Goal: Information Seeking & Learning: Learn about a topic

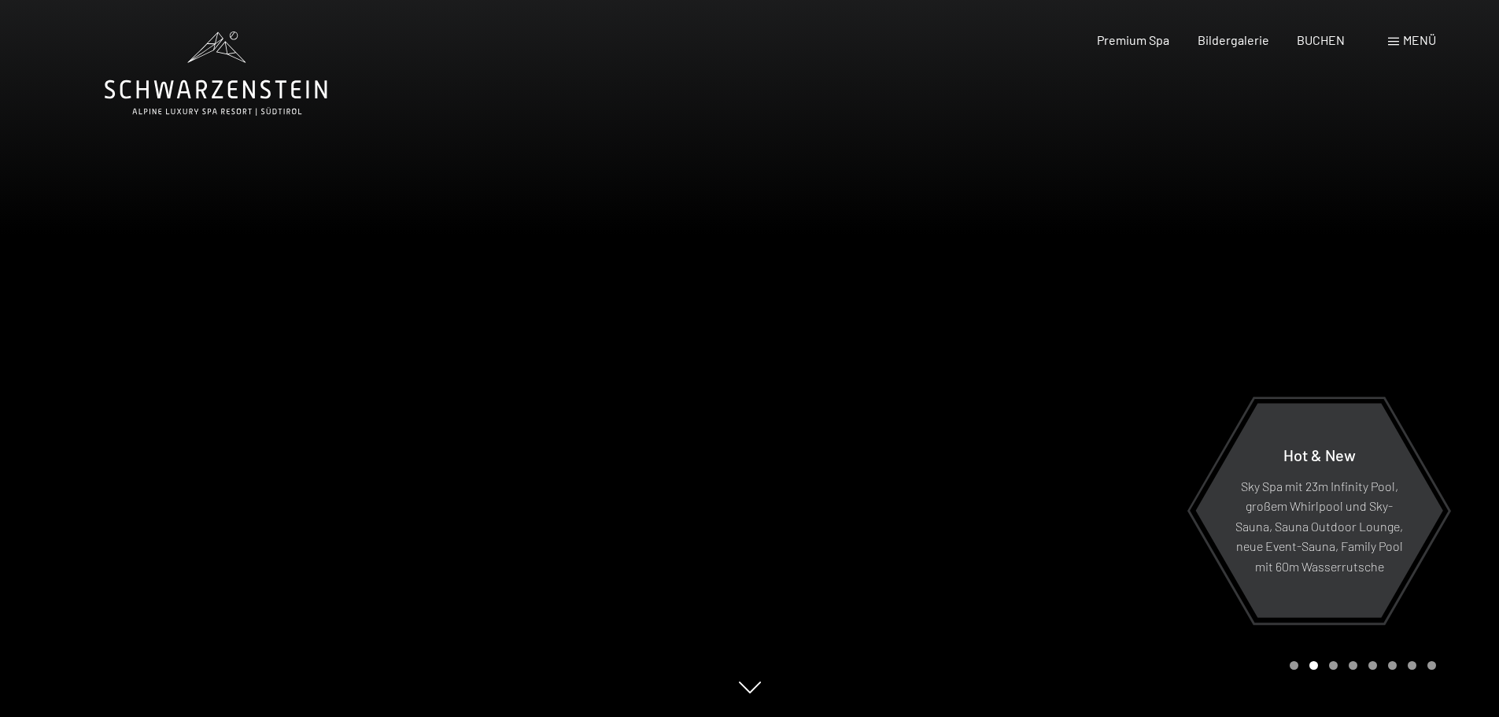
click at [1412, 45] on span "Menü" at bounding box center [1419, 39] width 33 height 15
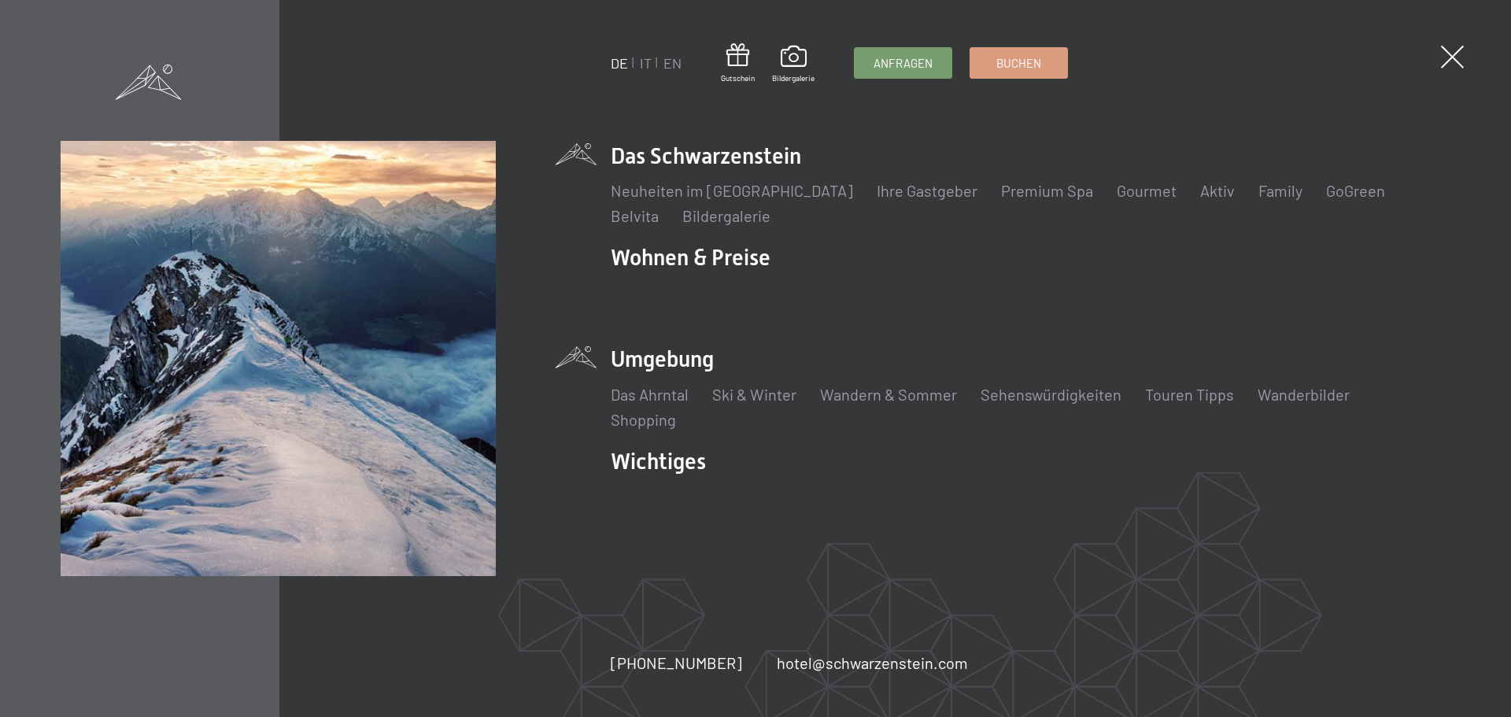
click at [698, 356] on li "Umgebung Das Ahrntal Ski & Winter Skifahren Skischule Wandern & Sommer Wandern …" at bounding box center [1030, 387] width 839 height 86
click at [1169, 393] on link "Touren Tipps" at bounding box center [1189, 394] width 89 height 19
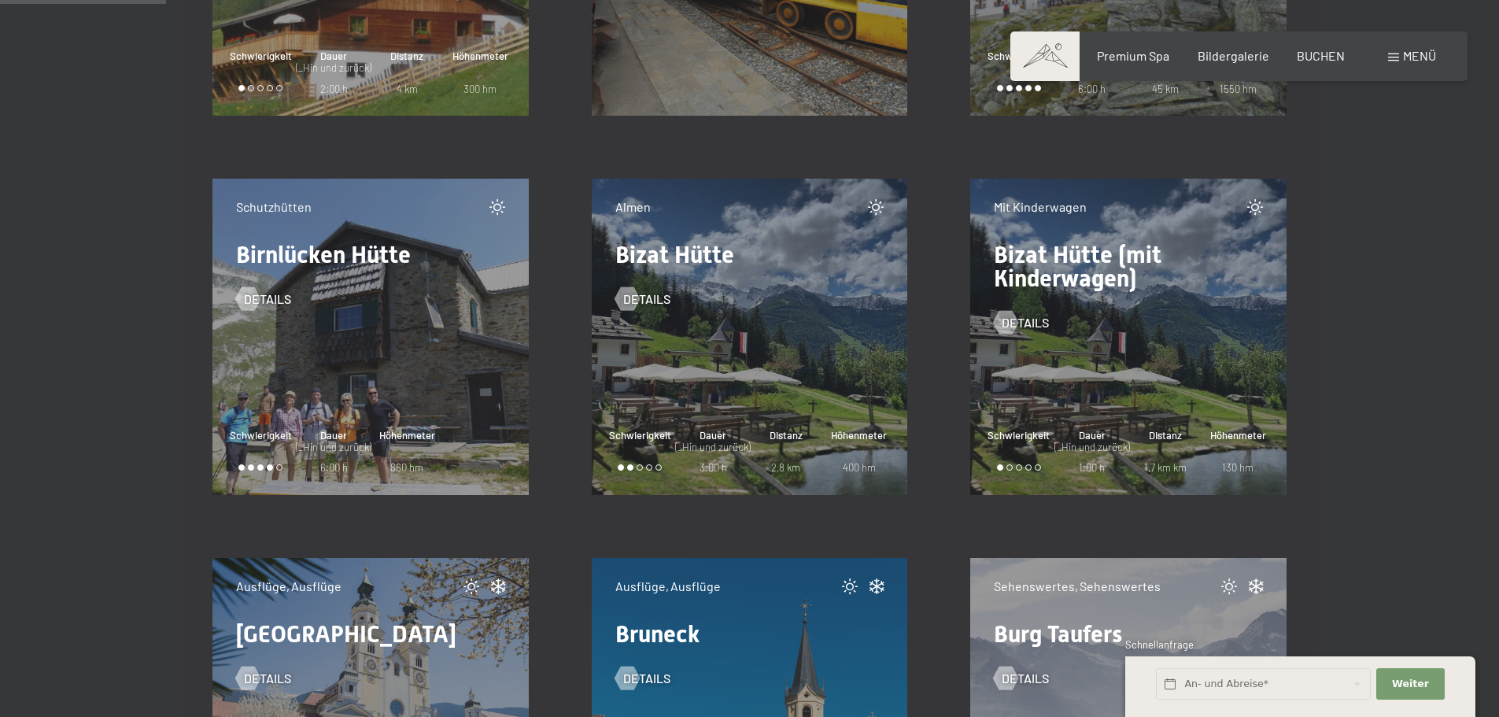
scroll to position [3068, 0]
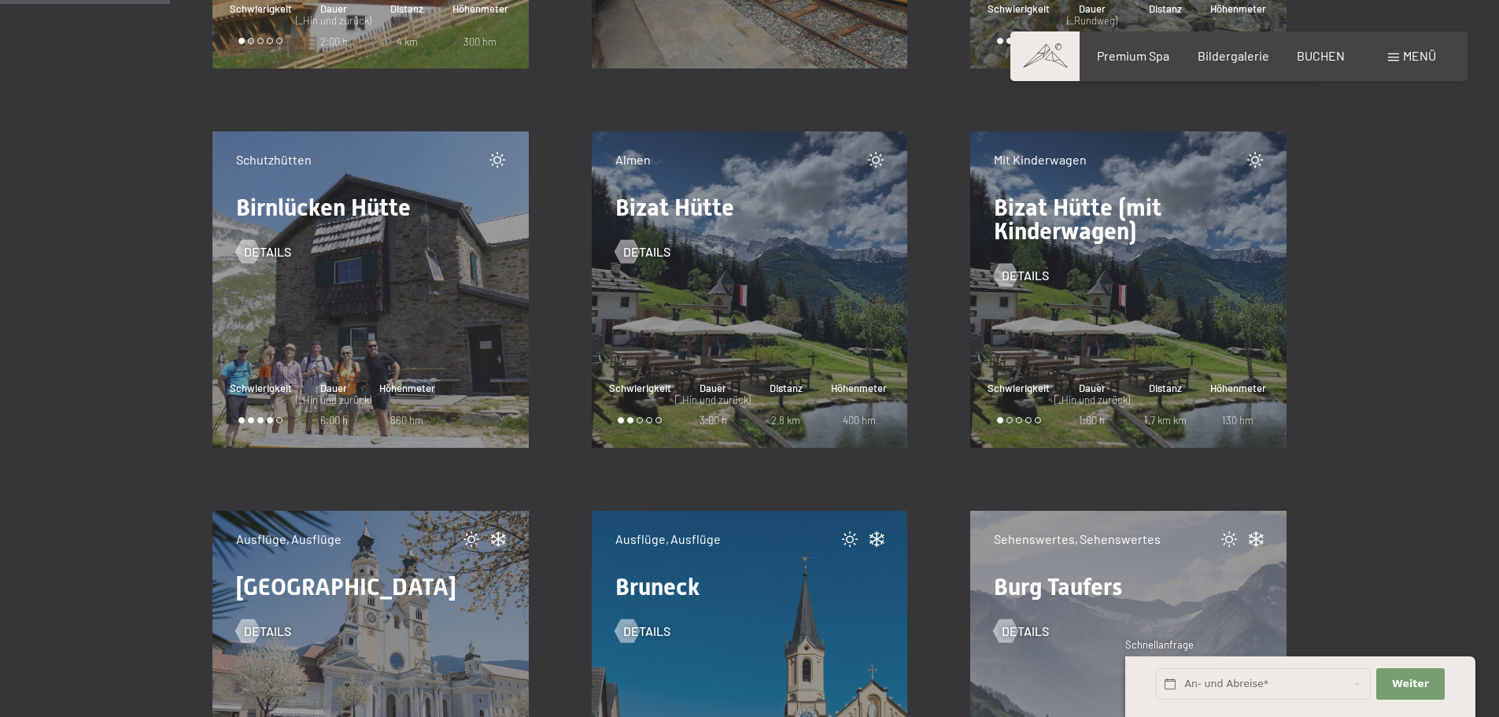
click at [777, 318] on div "Almen Bizat Hütte Details Schwierigkeit Dauer (_Hin und zurück) 3:00 h Distanz …" at bounding box center [750, 289] width 316 height 316
click at [657, 245] on span "Details" at bounding box center [662, 251] width 47 height 17
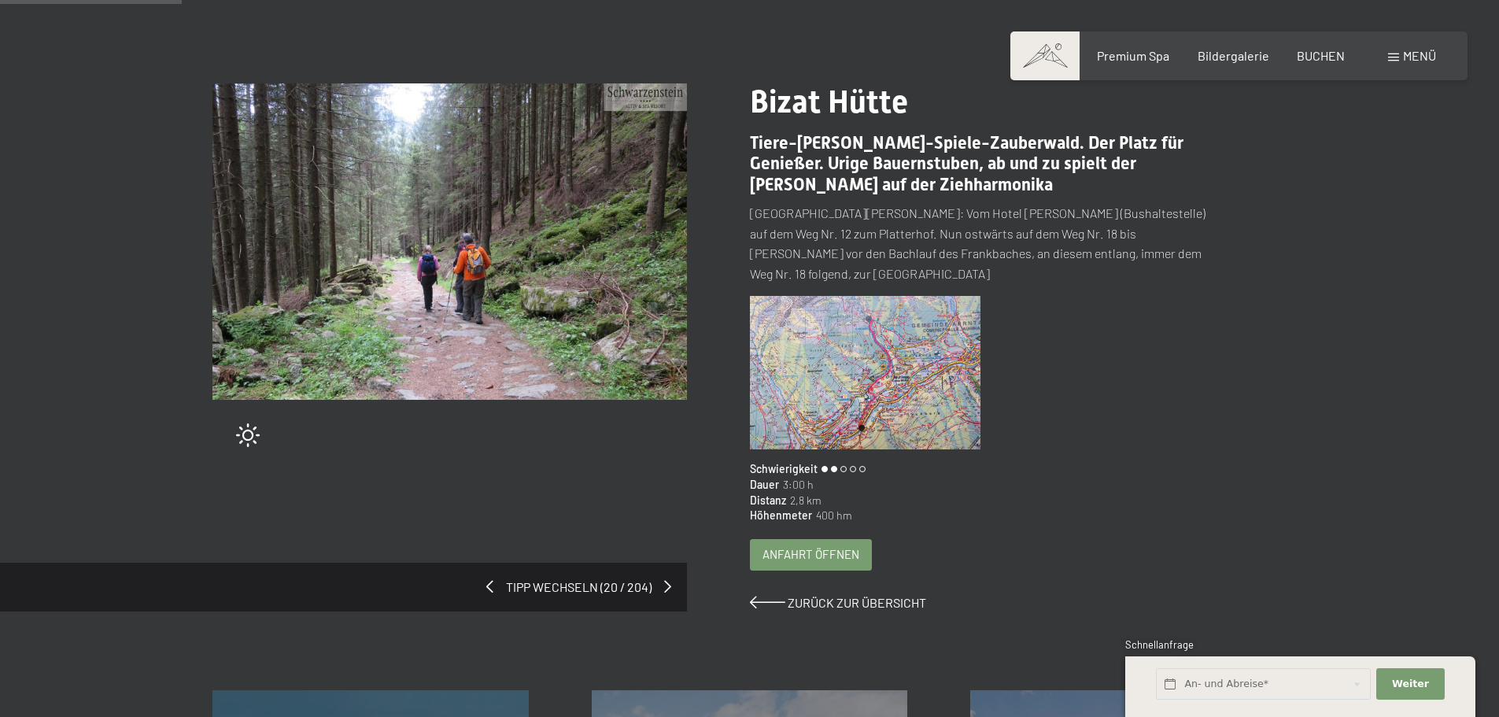
scroll to position [157, 0]
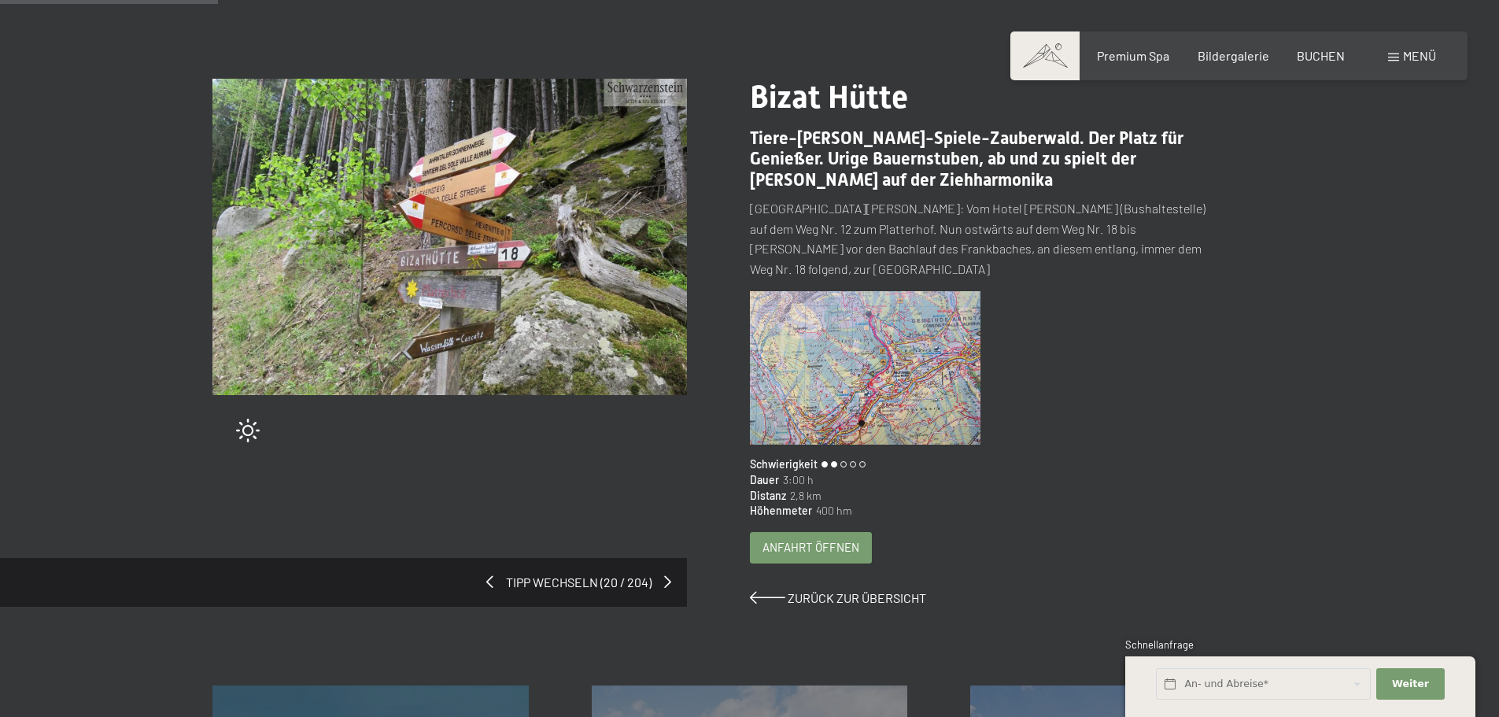
click at [791, 539] on span "Anfahrt öffnen" at bounding box center [810, 547] width 97 height 17
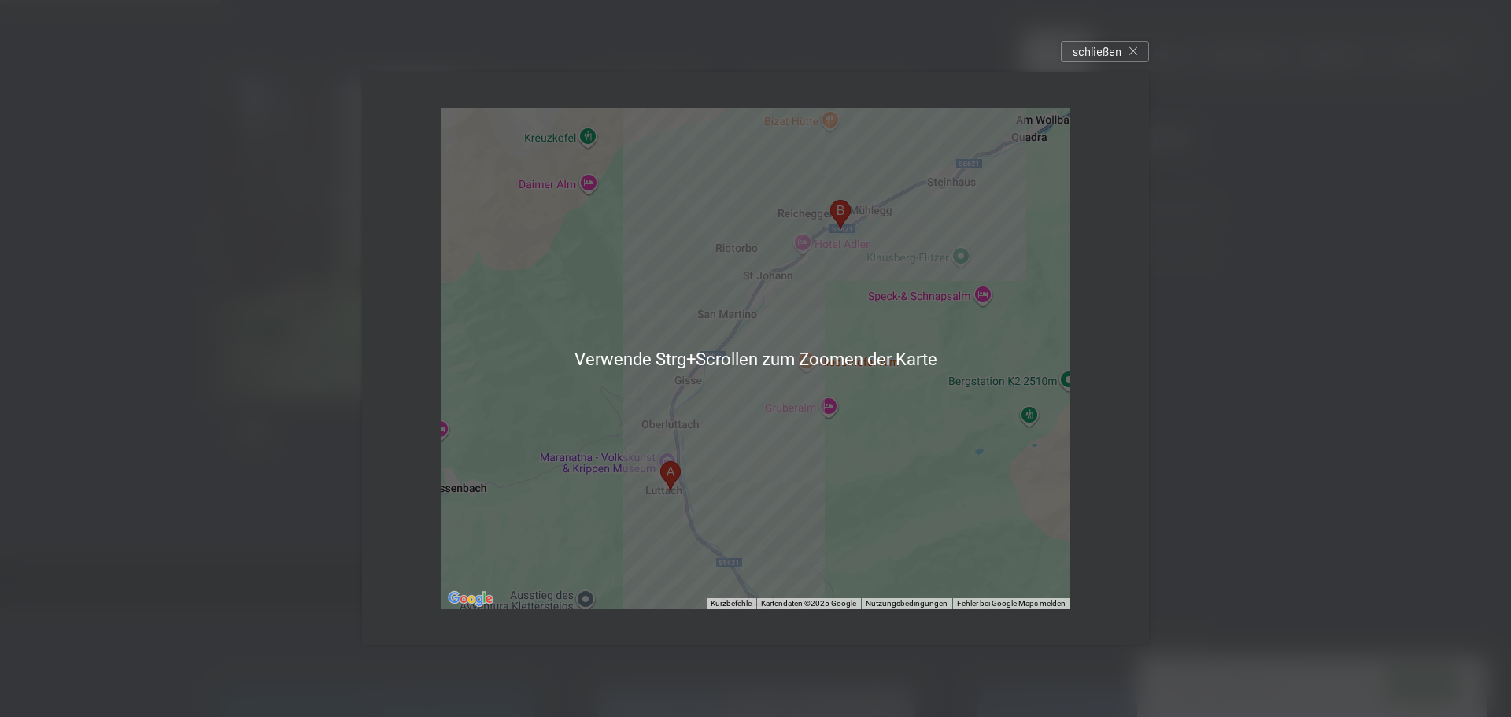
click at [945, 516] on div at bounding box center [755, 359] width 629 height 502
click at [1267, 352] on div at bounding box center [755, 358] width 1511 height 717
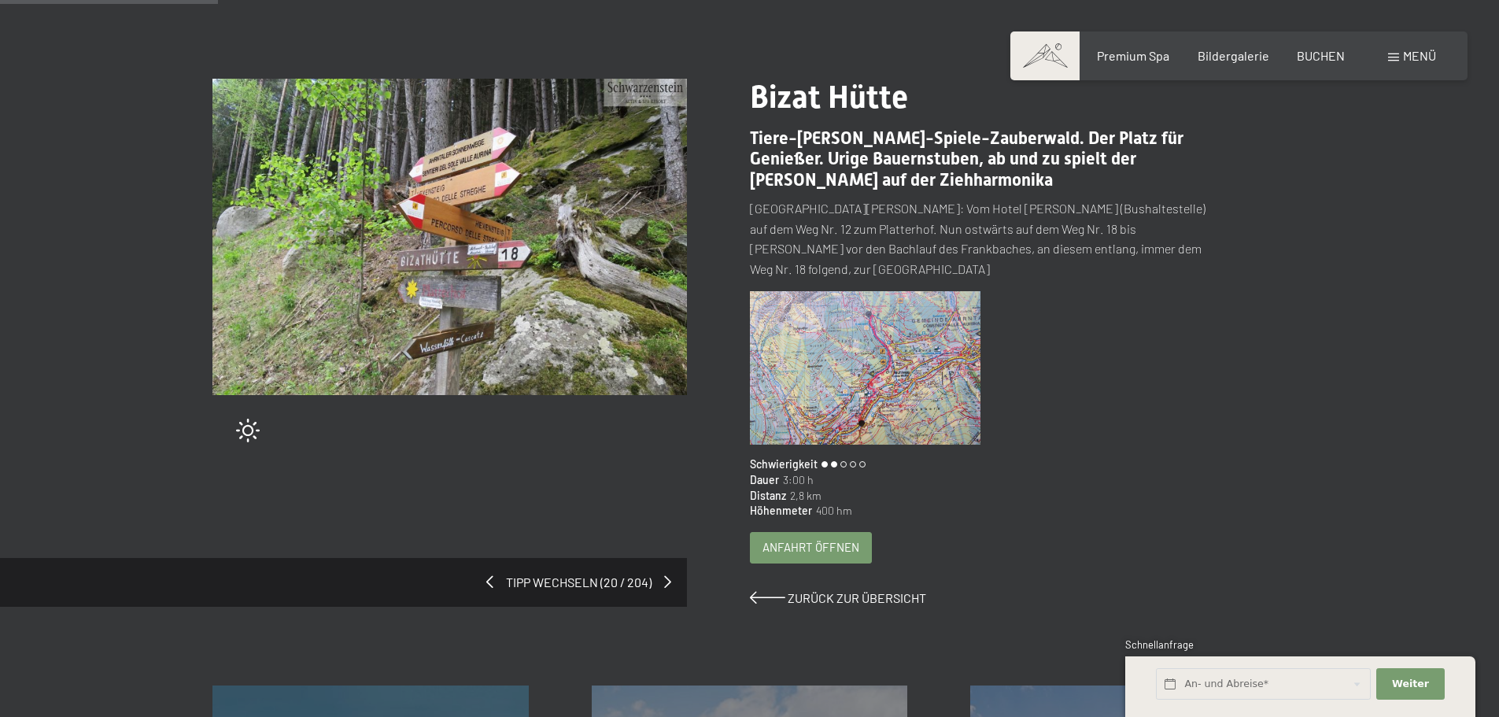
click at [840, 539] on span "Anfahrt öffnen" at bounding box center [810, 547] width 97 height 17
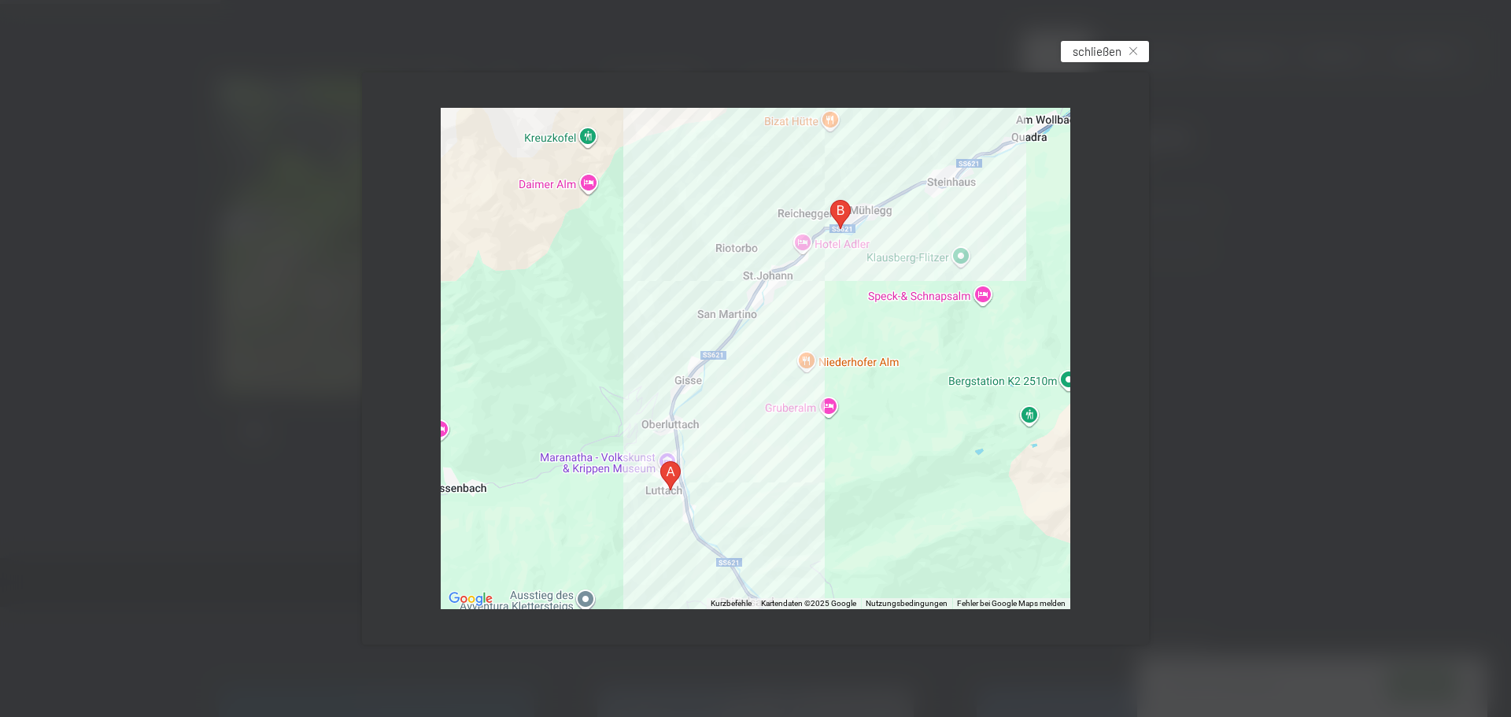
click at [1094, 42] on div "schließen" at bounding box center [1105, 51] width 88 height 21
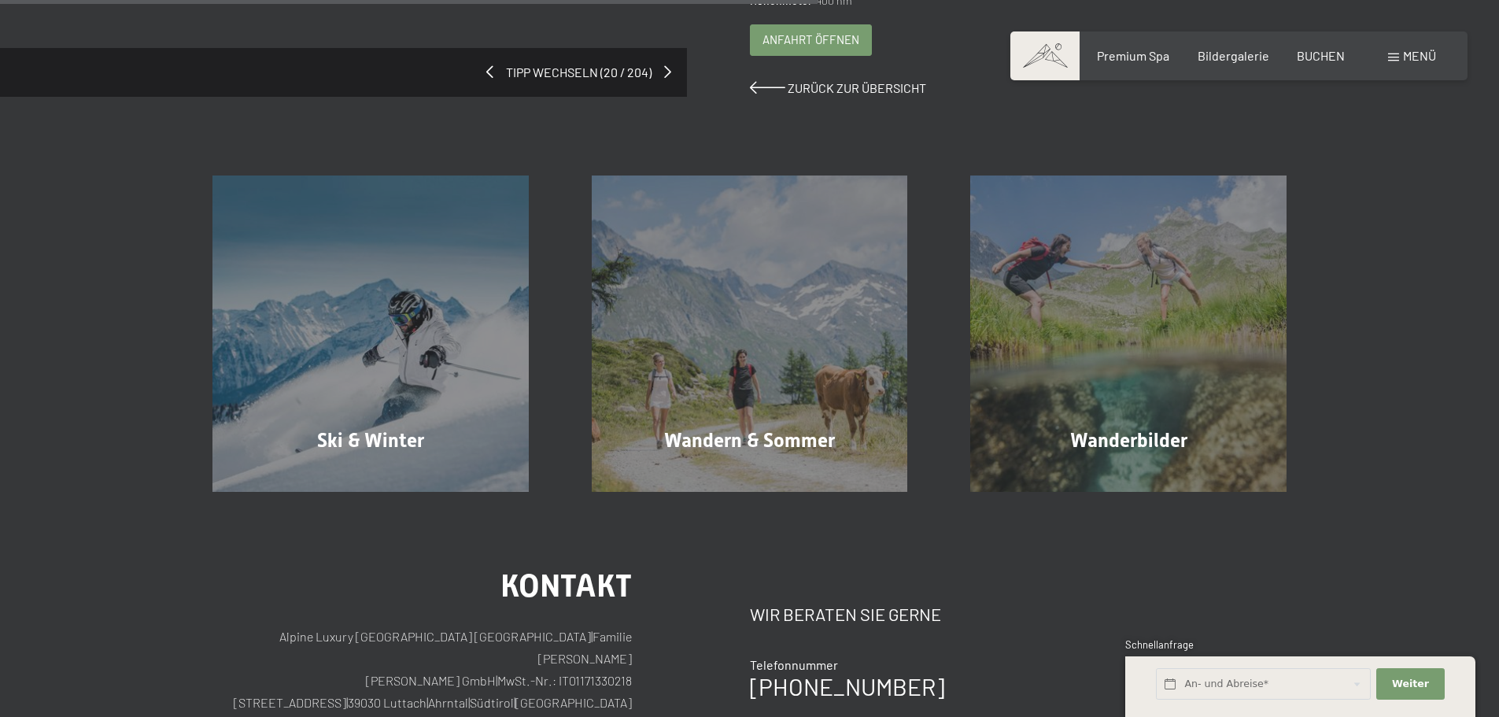
scroll to position [708, 0]
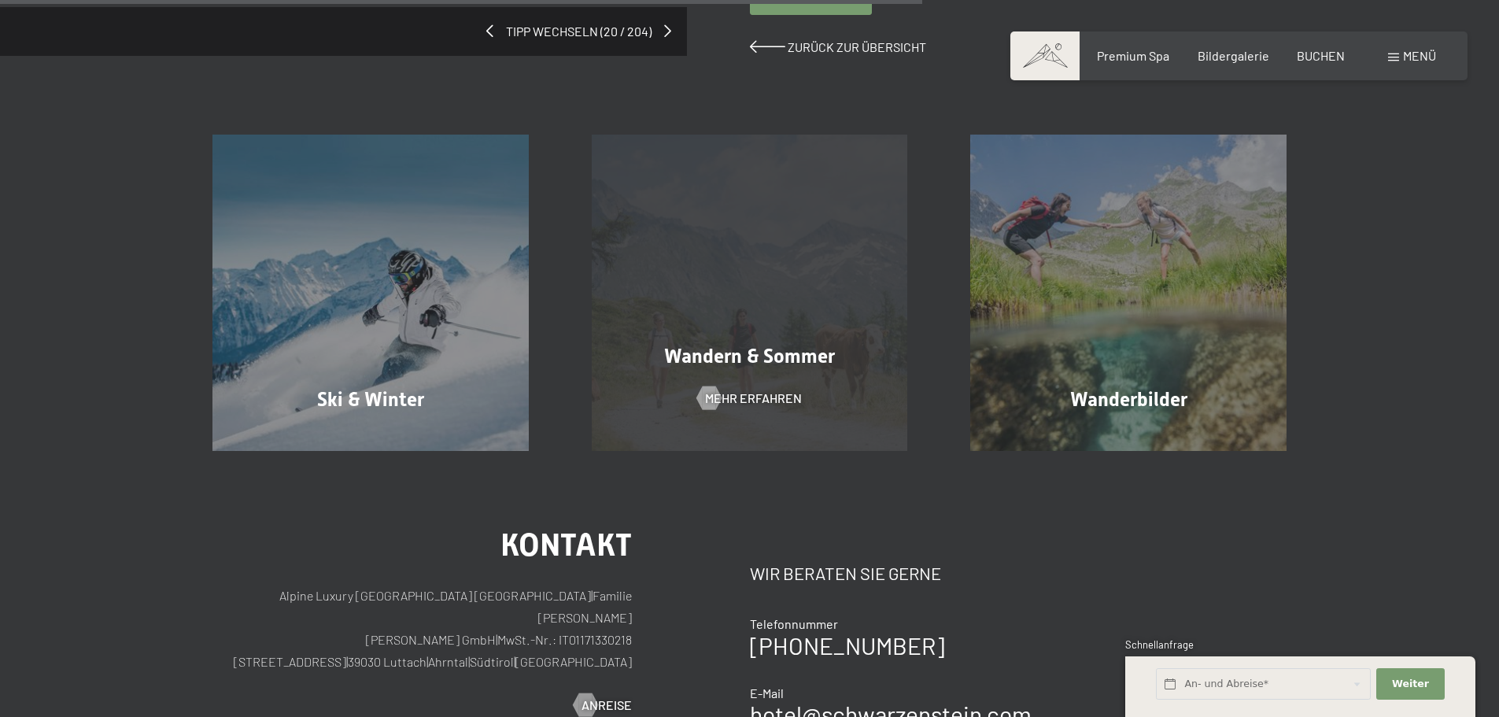
click at [732, 302] on div "Wandern & Sommer Mehr erfahren" at bounding box center [749, 293] width 379 height 316
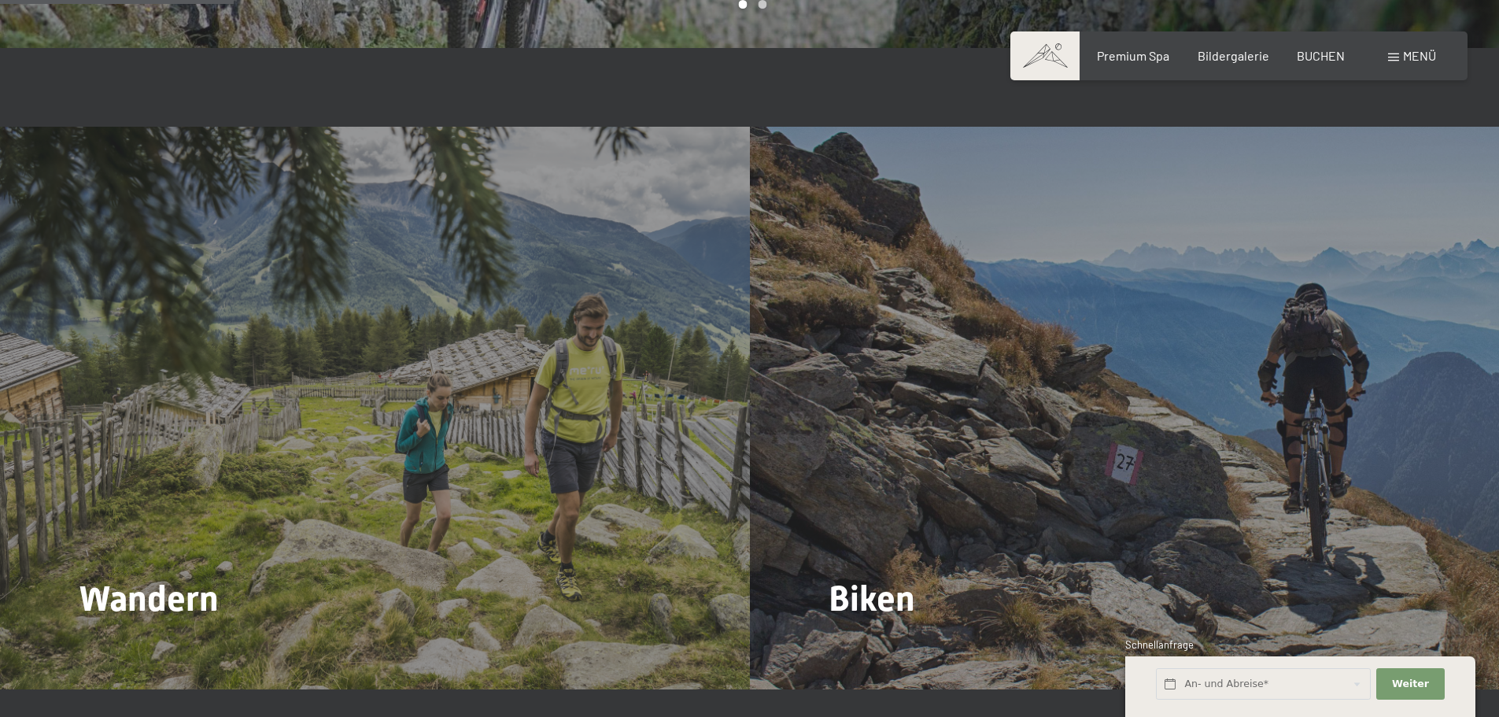
scroll to position [1652, 0]
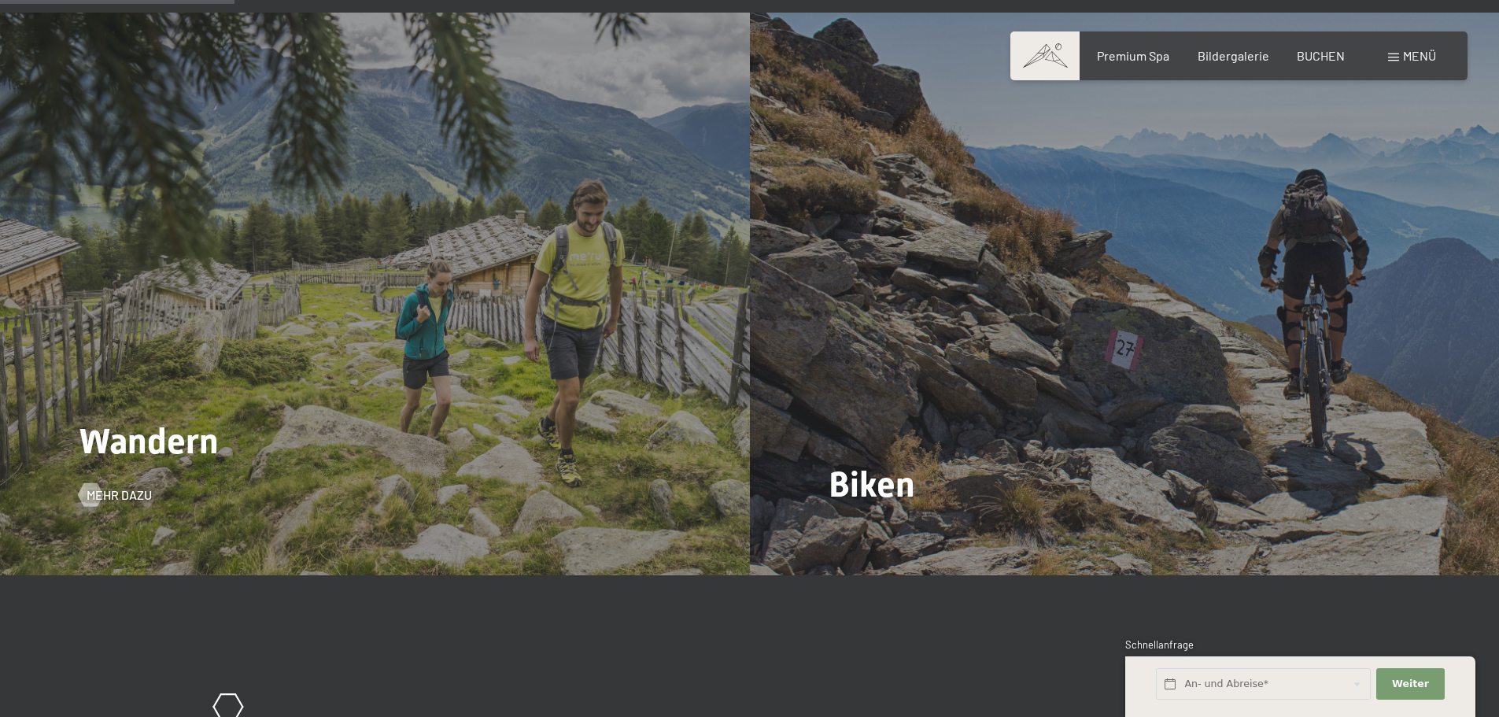
click at [222, 419] on div "Wandern Mehr dazu" at bounding box center [375, 294] width 750 height 562
click at [90, 483] on div at bounding box center [89, 495] width 13 height 24
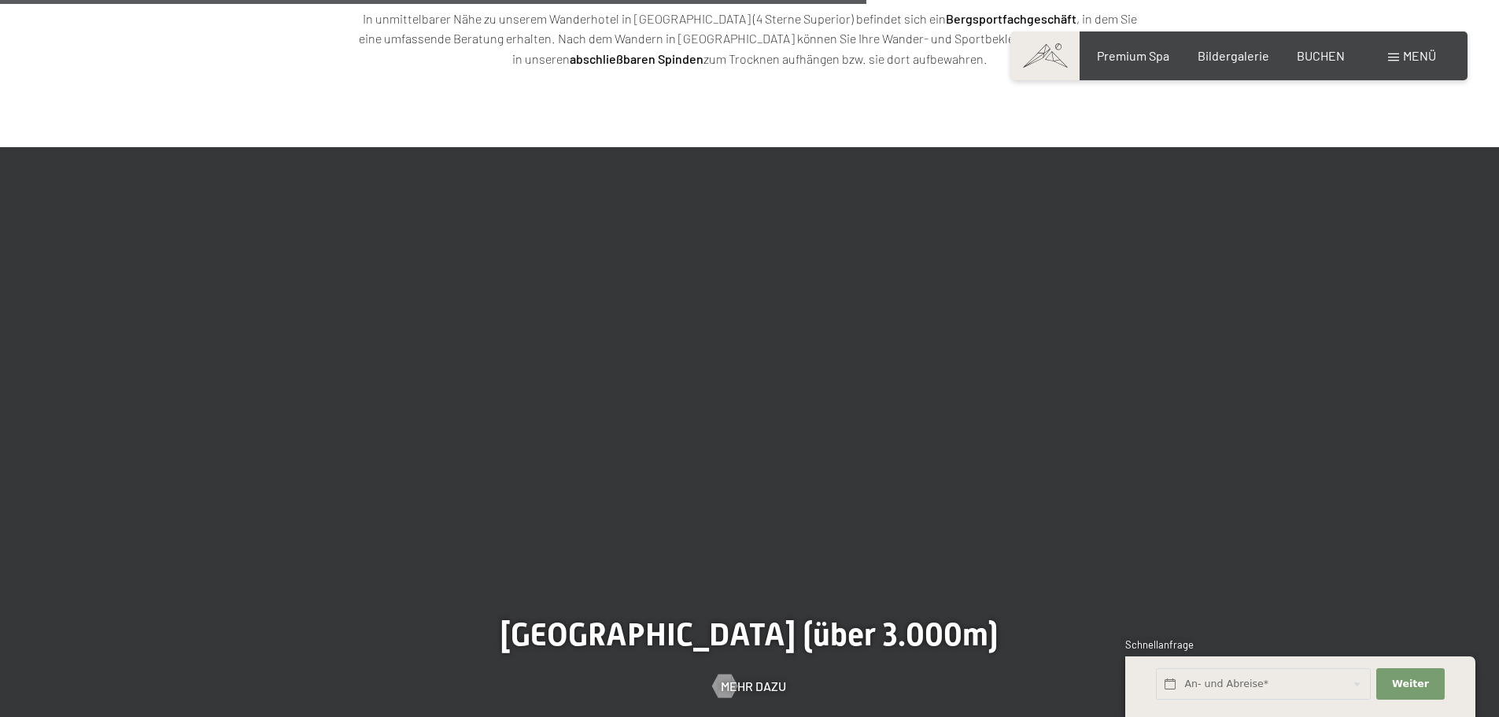
scroll to position [3698, 0]
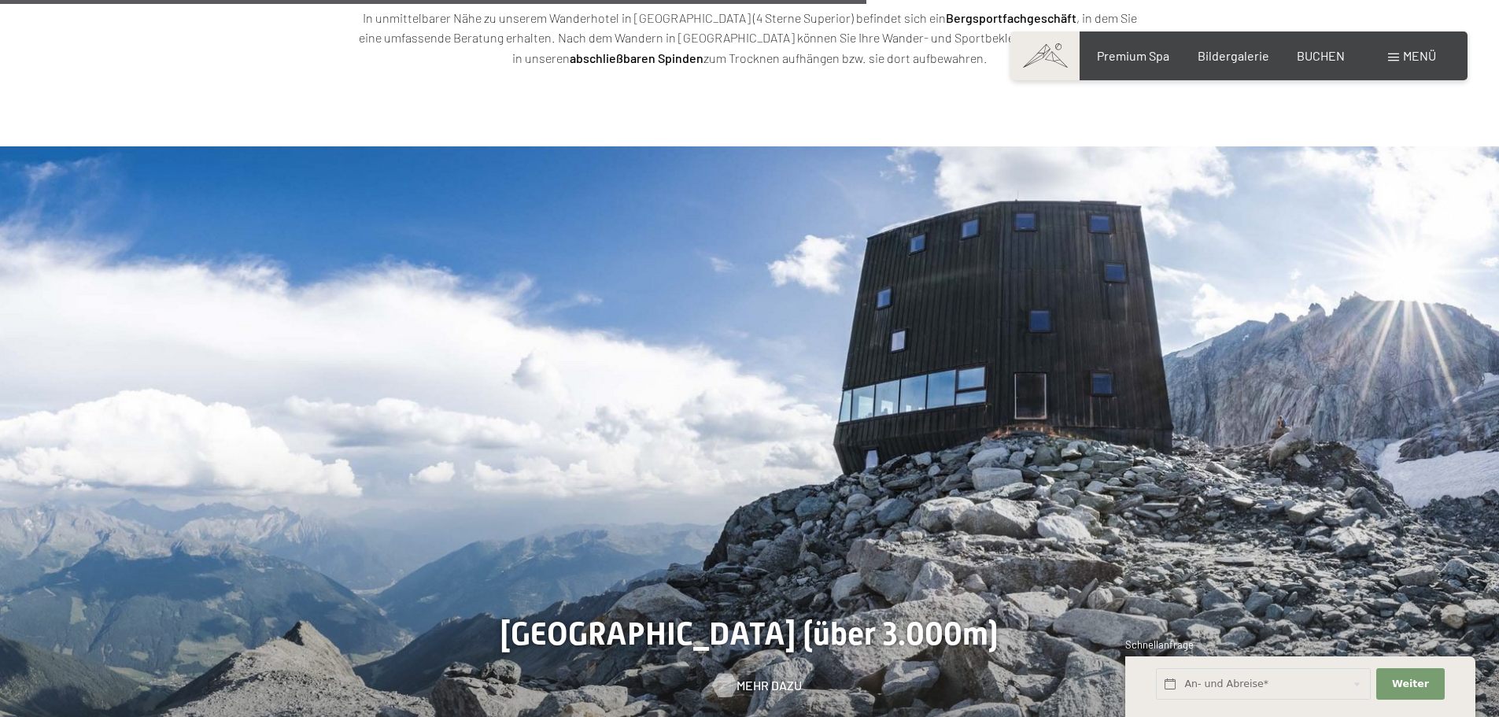
click at [758, 677] on span "Mehr dazu" at bounding box center [768, 685] width 65 height 17
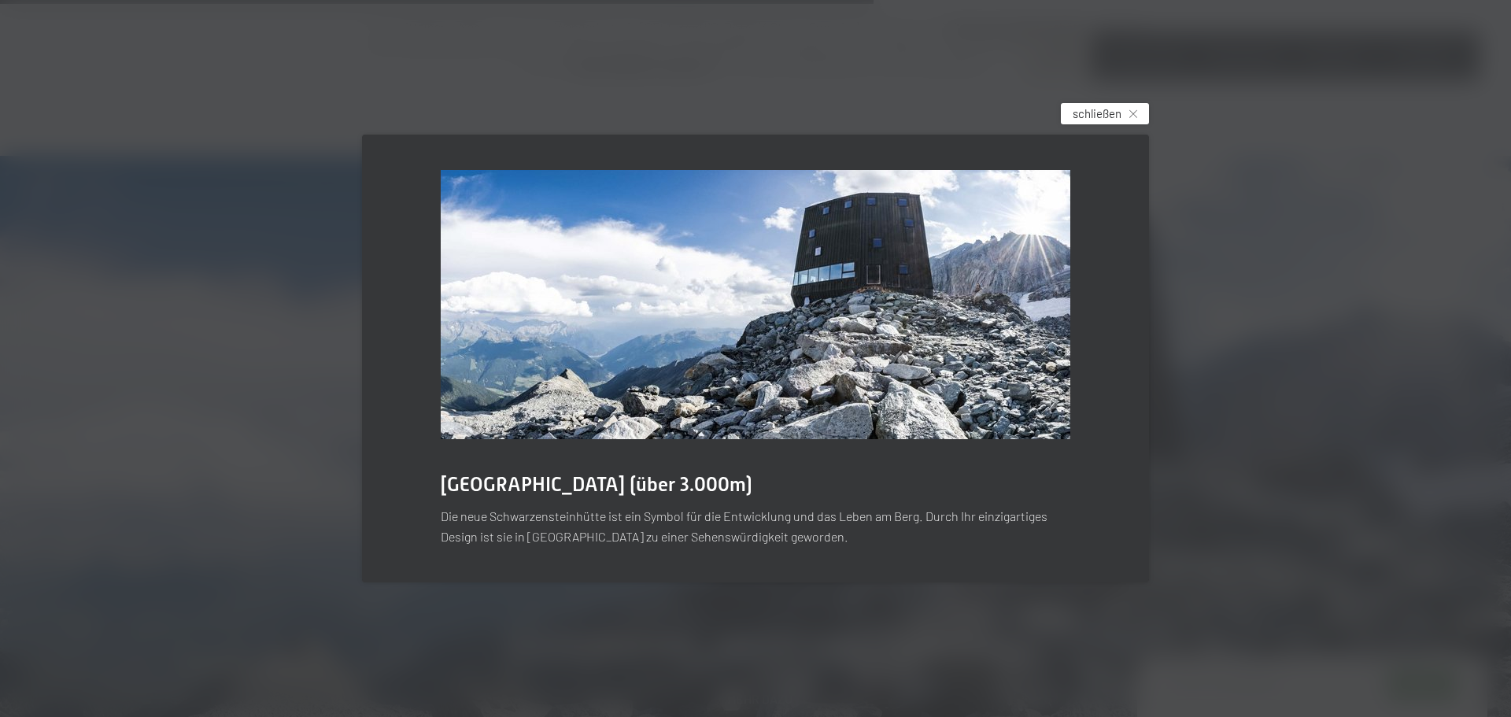
click at [1088, 112] on span "schließen" at bounding box center [1096, 113] width 49 height 17
